Goal: Check status: Check status

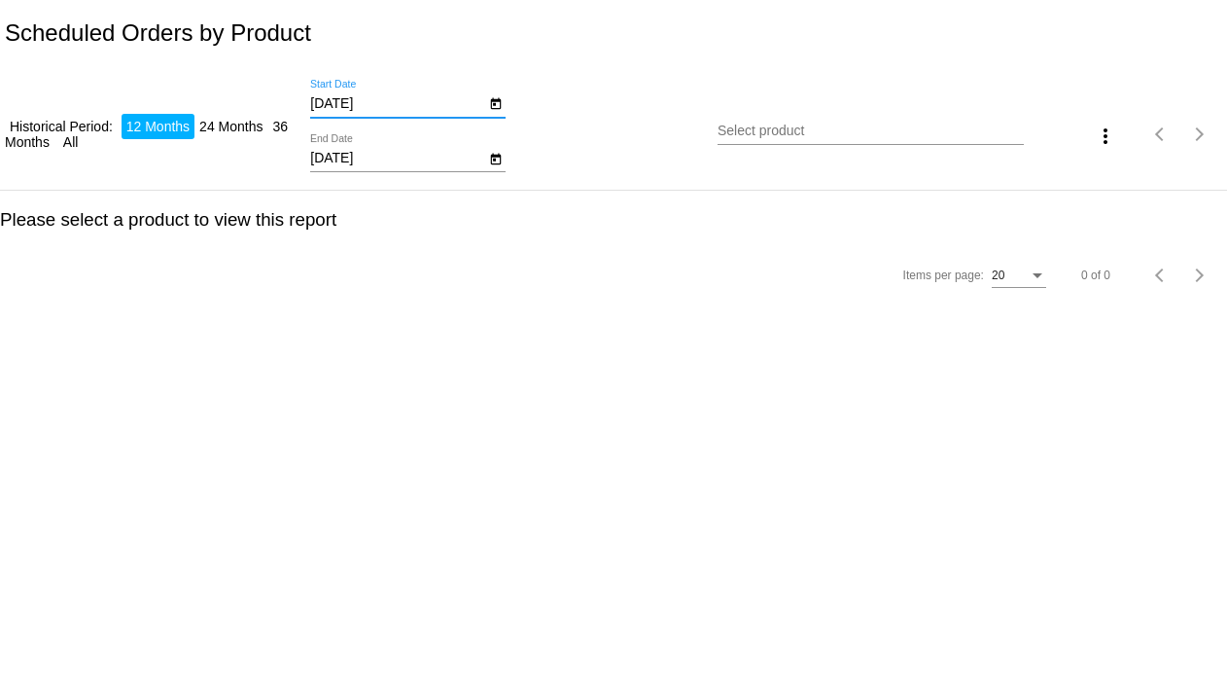
click at [373, 110] on input "[DATE]" at bounding box center [397, 104] width 175 height 16
type input "[DATE]"
drag, startPoint x: 374, startPoint y: 158, endPoint x: 312, endPoint y: 154, distance: 62.4
click at [312, 154] on input "[DATE]" at bounding box center [397, 159] width 175 height 16
type input "9/5-2025"
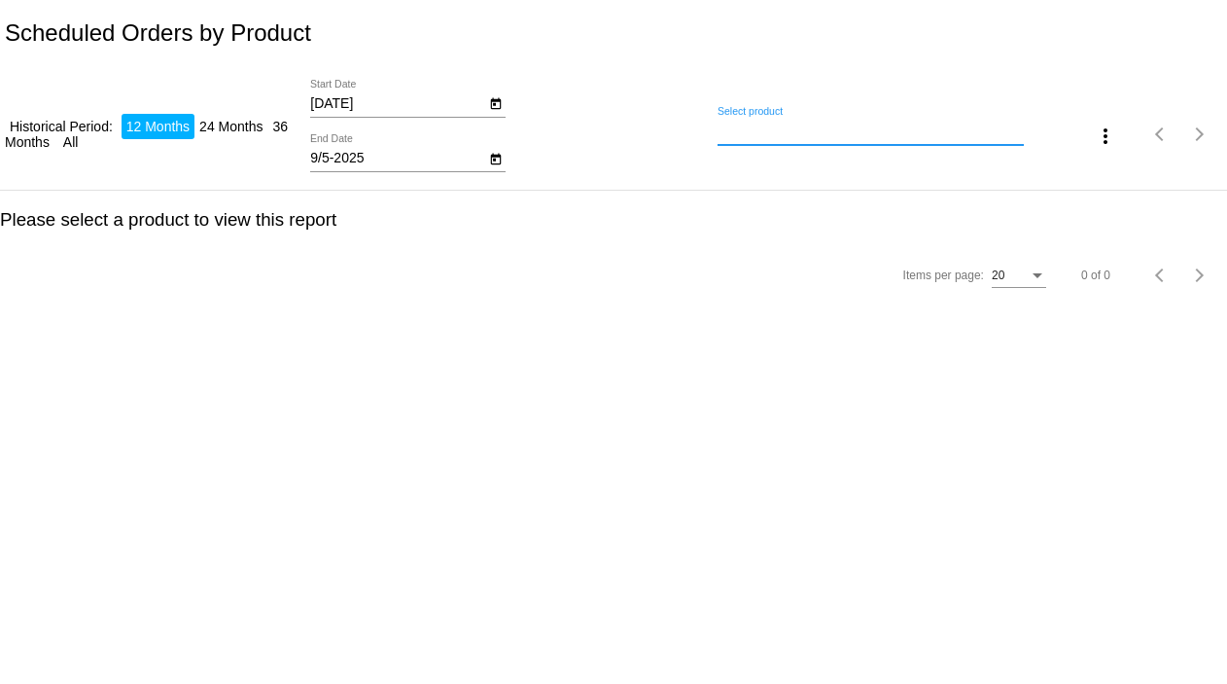
click at [776, 131] on input "Select product" at bounding box center [870, 131] width 305 height 16
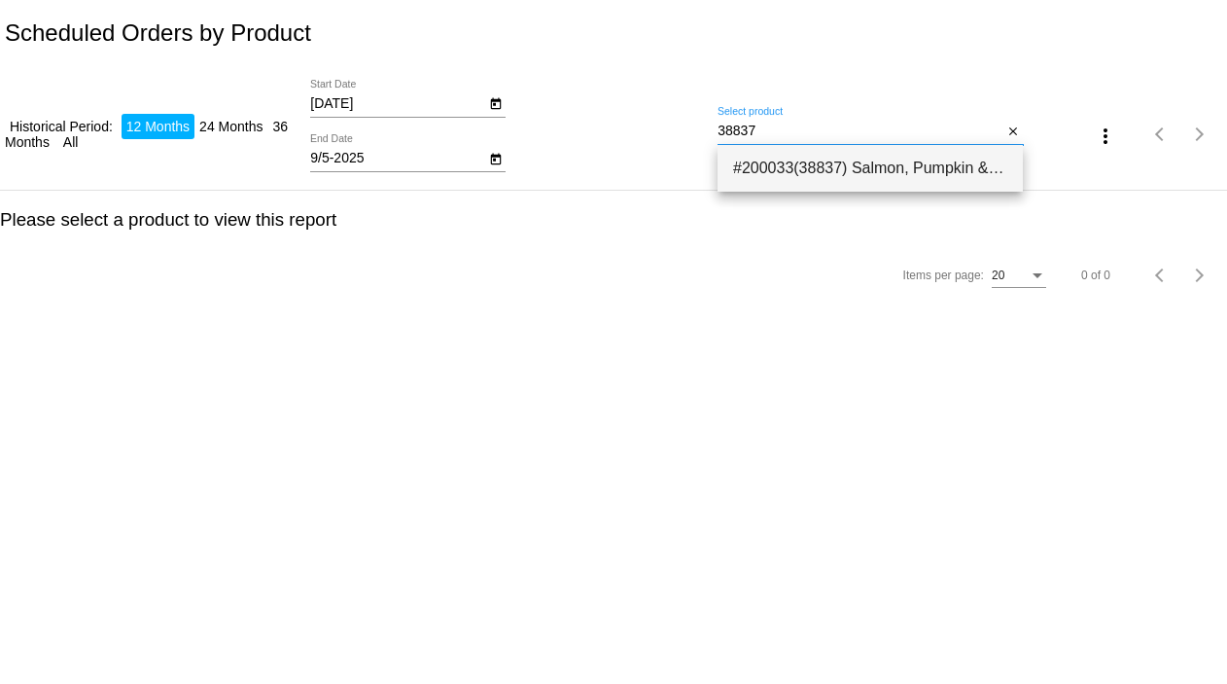
click at [774, 171] on span "#200033(38837) Salmon, Pumpkin & Quinoa Dog Food - Exclusive Gut Health Formula…" at bounding box center [870, 168] width 274 height 47
type input "Salmon, Pumpkin & Quinoa Dog Food - Exclusive Gut Health Formula - 12-lb bag (S…"
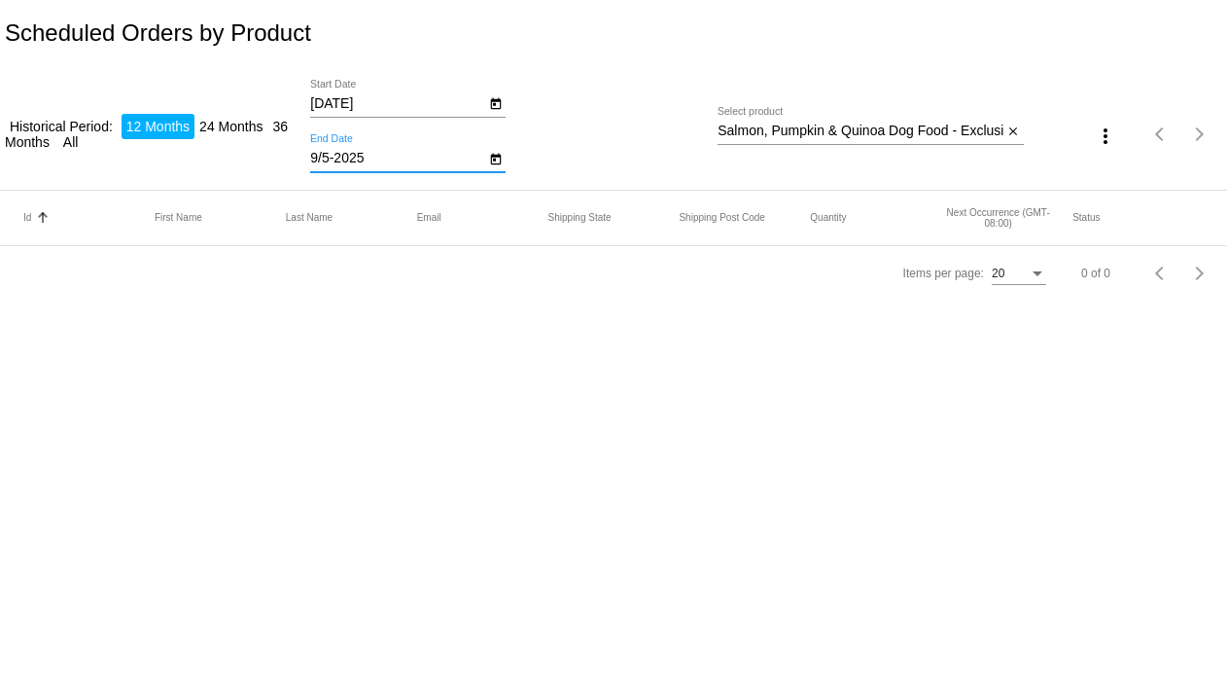
click at [335, 155] on input "9/5-2025" at bounding box center [397, 159] width 175 height 16
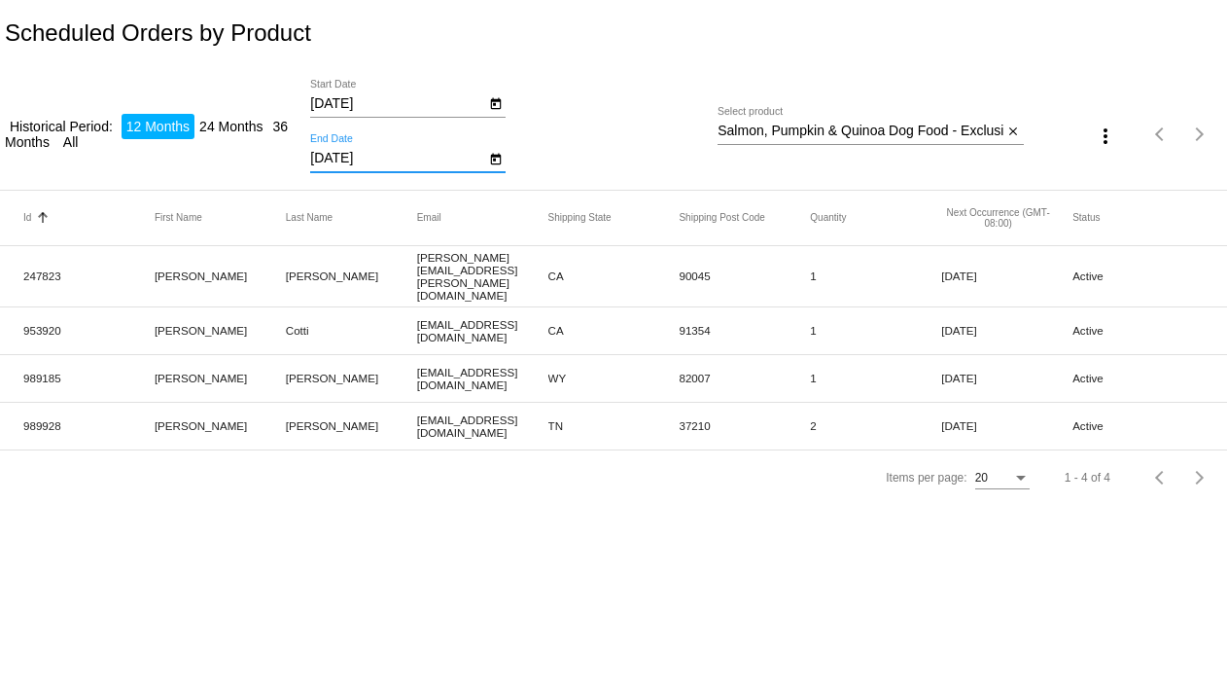
type input "9/30/2025"
